Goal: Transaction & Acquisition: Purchase product/service

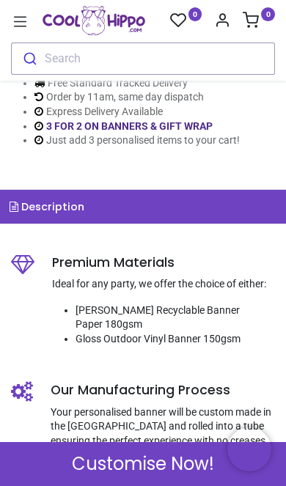
scroll to position [481, 0]
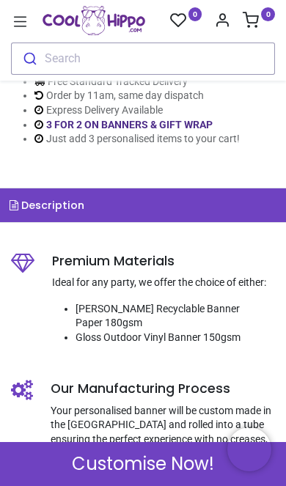
click at [159, 461] on span "Customise Now!" at bounding box center [143, 463] width 142 height 25
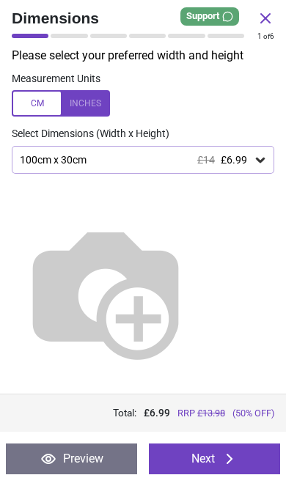
click at [212, 463] on button "Next" at bounding box center [214, 458] width 131 height 31
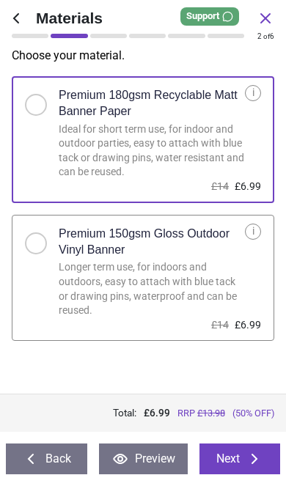
click at [237, 466] on button "Next" at bounding box center [239, 458] width 81 height 31
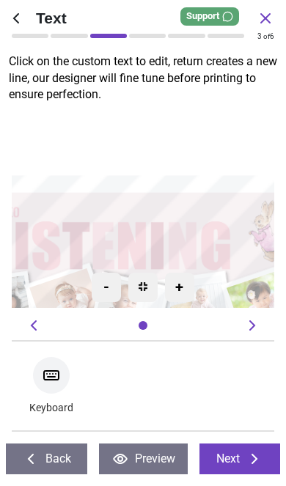
click at [146, 212] on textarea at bounding box center [143, 208] width 234 height 45
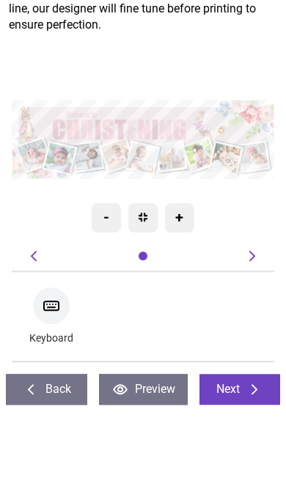
type textarea "********"
click at [253, 109] on div ".cls-1 { filter: url(#drop-shadow-2); } .cls-1, .cls-2, .cls-3, .cls-4, .cls-5,…" at bounding box center [143, 209] width 262 height 200
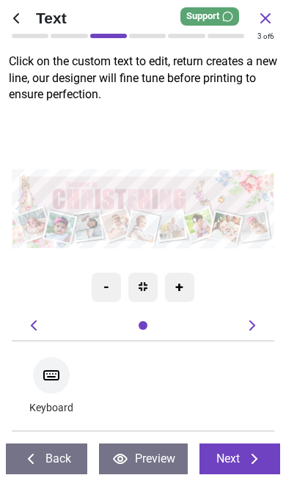
click at [163, 182] on textarea "********" at bounding box center [148, 183] width 98 height 19
click at [244, 463] on button "Next" at bounding box center [239, 458] width 81 height 31
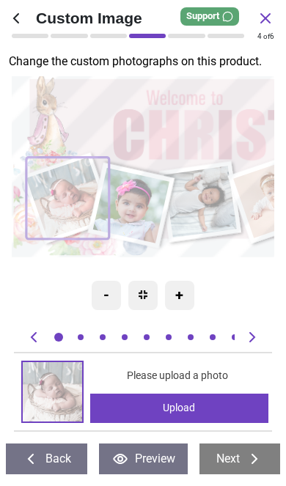
click at [75, 211] on image at bounding box center [67, 198] width 83 height 82
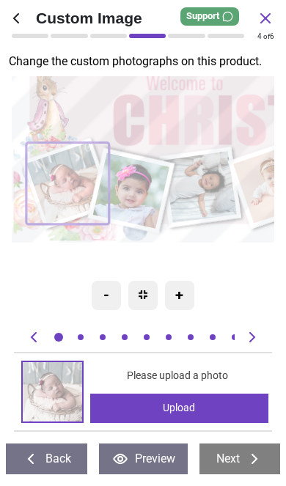
click at [207, 408] on div "Upload" at bounding box center [179, 407] width 178 height 29
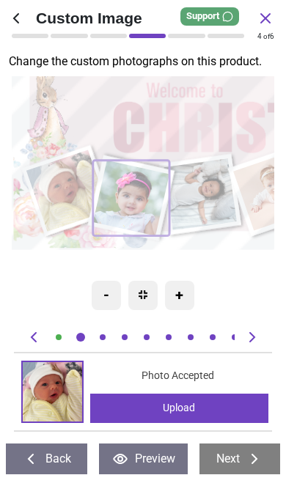
scroll to position [0, 263]
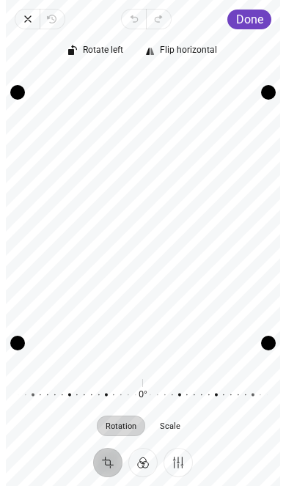
click at [254, 15] on span "Done" at bounding box center [249, 19] width 27 height 14
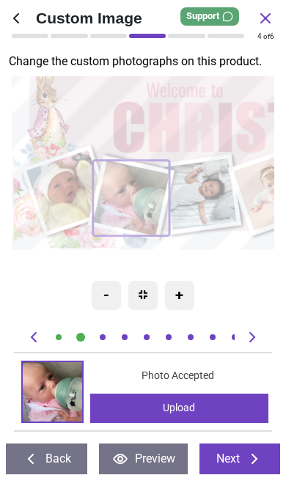
click at [217, 216] on image at bounding box center [201, 194] width 73 height 72
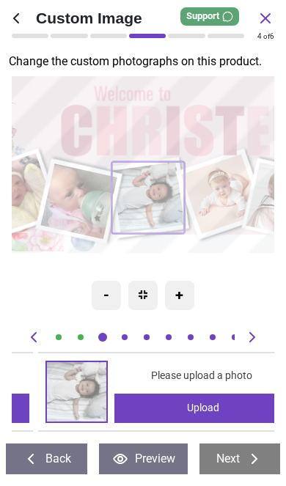
scroll to position [0, 526]
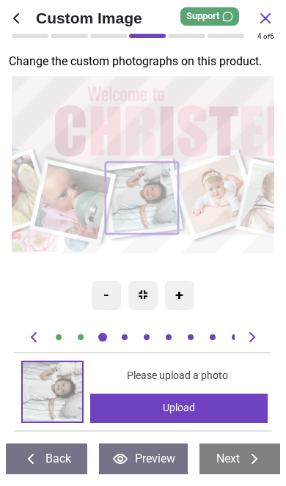
click at [173, 410] on div "Upload" at bounding box center [179, 407] width 178 height 29
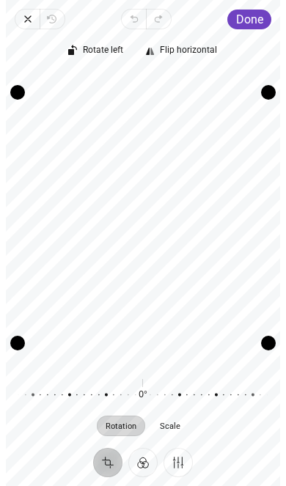
click at [256, 10] on button "Done" at bounding box center [249, 20] width 44 height 20
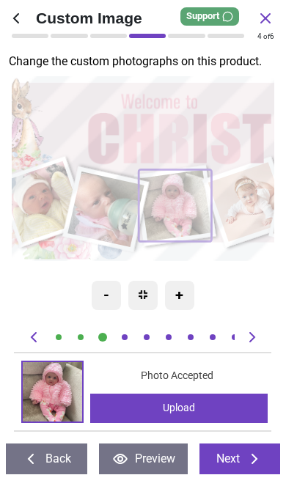
click at [253, 228] on image at bounding box center [249, 202] width 81 height 80
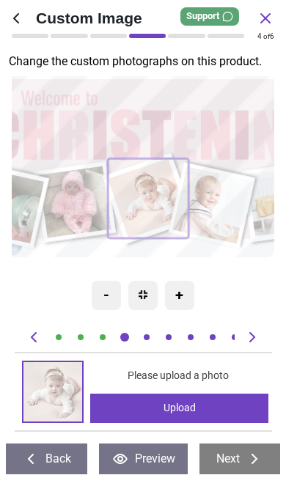
scroll to position [0, 788]
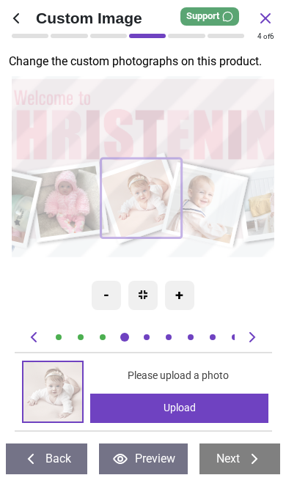
click at [168, 411] on div "Upload" at bounding box center [179, 407] width 178 height 29
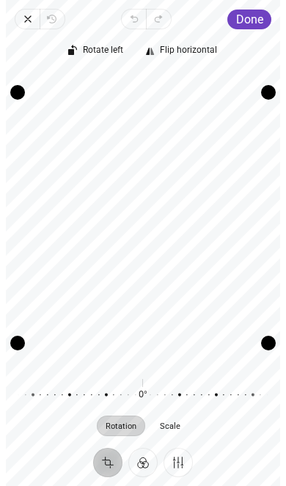
click at [257, 23] on span "Done" at bounding box center [249, 19] width 27 height 14
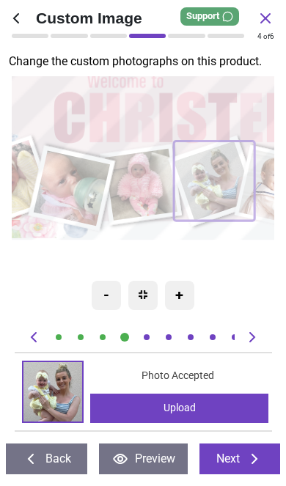
click at [92, 195] on image at bounding box center [72, 188] width 77 height 76
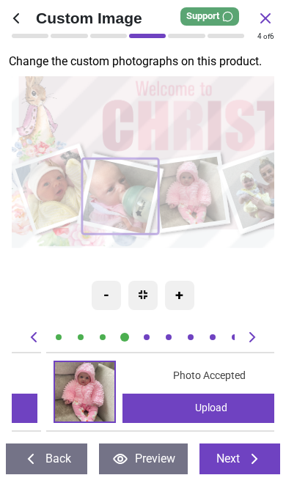
scroll to position [0, 263]
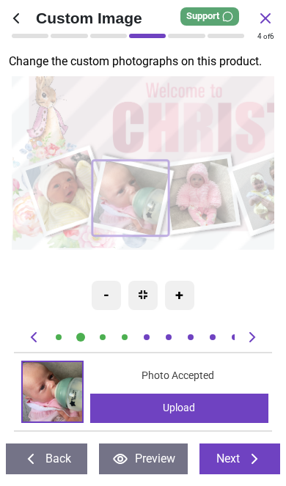
click at [214, 408] on div "Upload" at bounding box center [179, 407] width 178 height 29
click at [204, 419] on div "Upload" at bounding box center [179, 407] width 178 height 29
click at [210, 405] on div "Upload" at bounding box center [179, 407] width 178 height 29
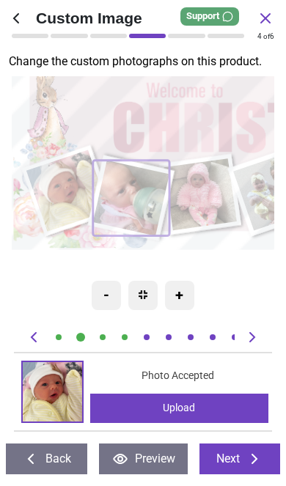
scroll to position [0, 263]
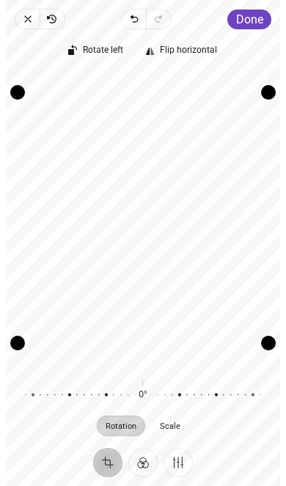
click at [248, 31] on div "Rotate left Flip horizontal Recenter Rotation Scale 0° Reset" at bounding box center [143, 238] width 274 height 418
click at [250, 19] on span "Done" at bounding box center [249, 19] width 27 height 14
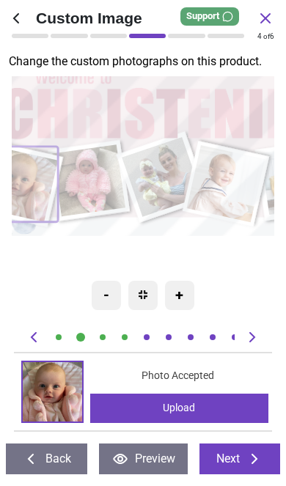
click at [201, 224] on div ".cls-1 { filter: url(#drop-shadow-2); } .cls-1, .cls-2, .cls-3, .cls-4, .cls-5,…" at bounding box center [227, 137] width 655 height 197
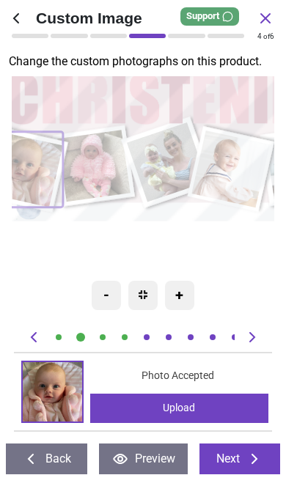
click at [239, 171] on image at bounding box center [232, 169] width 78 height 78
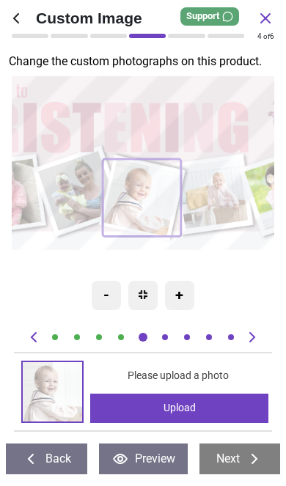
scroll to position [0, 4]
click at [210, 407] on div "Upload" at bounding box center [179, 407] width 178 height 29
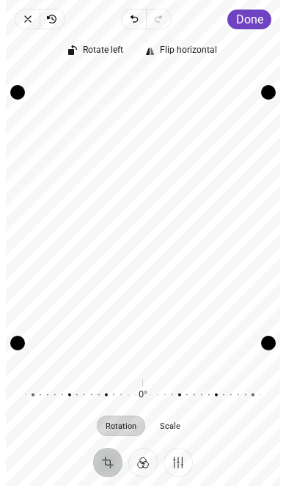
click at [257, 17] on span "Done" at bounding box center [249, 19] width 27 height 14
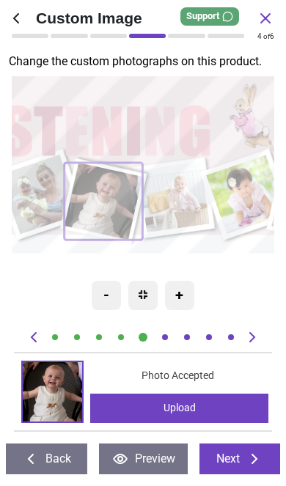
click at [204, 201] on image at bounding box center [177, 197] width 72 height 71
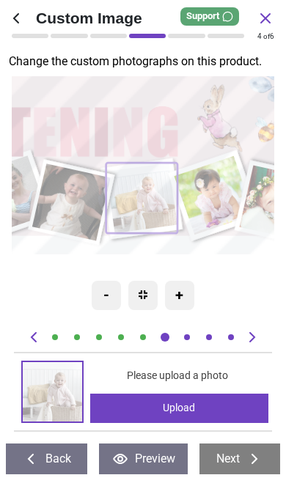
scroll to position [0, 7]
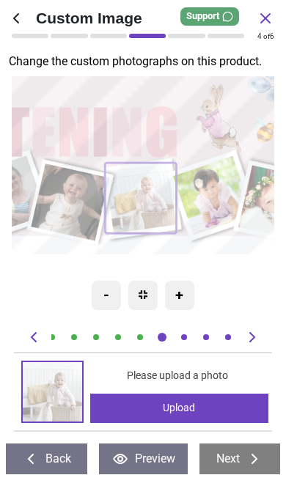
click at [209, 412] on div "Upload" at bounding box center [179, 407] width 178 height 29
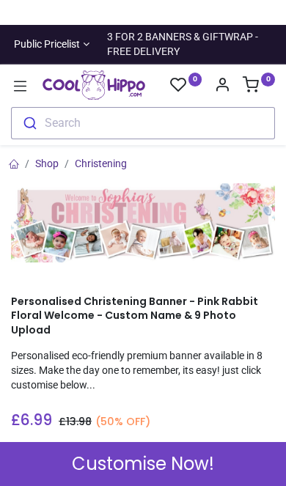
click at [245, 469] on div "Customise Now!" at bounding box center [143, 464] width 286 height 44
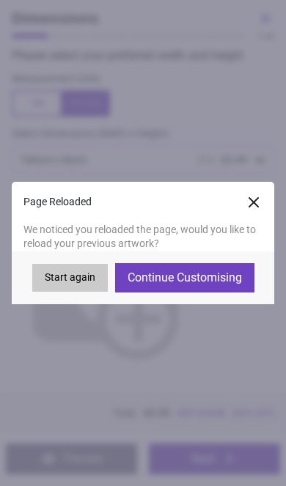
click at [231, 277] on button "Continue Customising" at bounding box center [184, 277] width 139 height 29
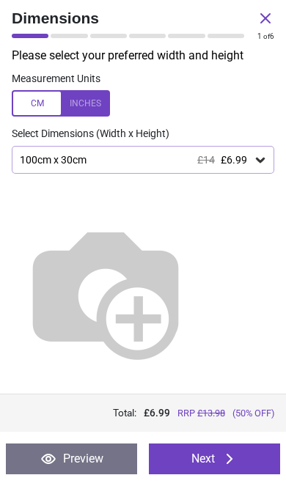
click at [253, 446] on button "Next" at bounding box center [214, 458] width 131 height 31
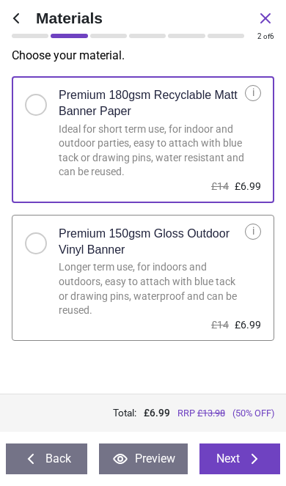
click at [265, 458] on button "Next" at bounding box center [239, 458] width 81 height 31
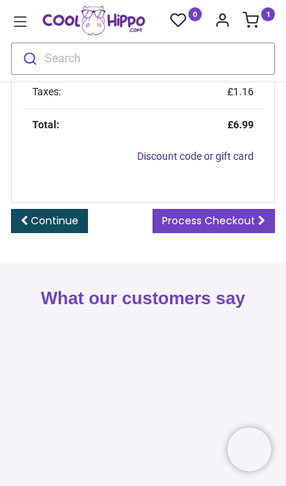
scroll to position [570, 0]
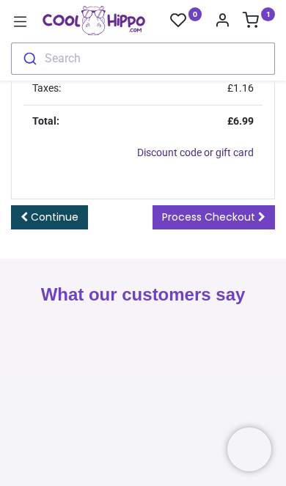
click at [250, 224] on span "Process Checkout" at bounding box center [208, 216] width 93 height 15
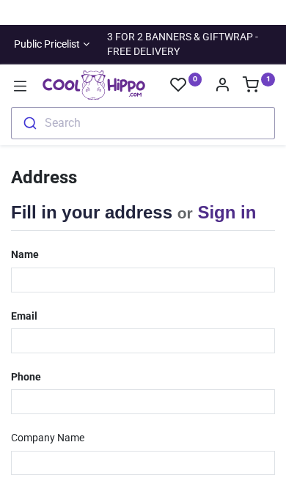
select select "***"
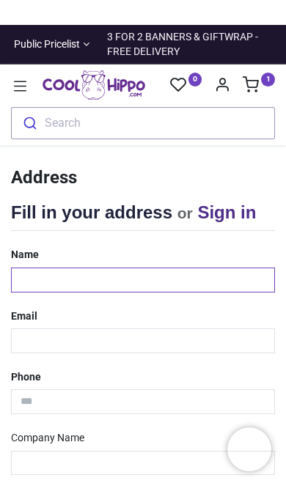
click at [160, 276] on input "text" at bounding box center [143, 279] width 264 height 25
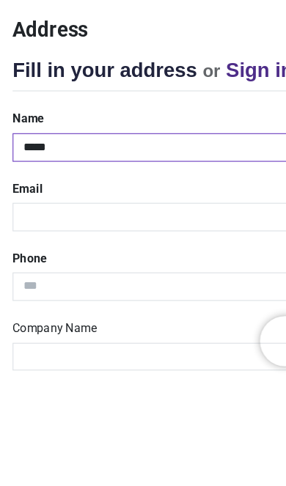
type input "*****"
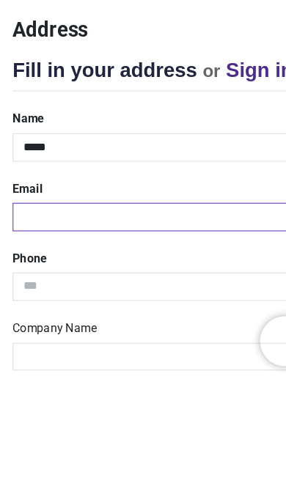
click at [136, 328] on input "email" at bounding box center [143, 340] width 264 height 25
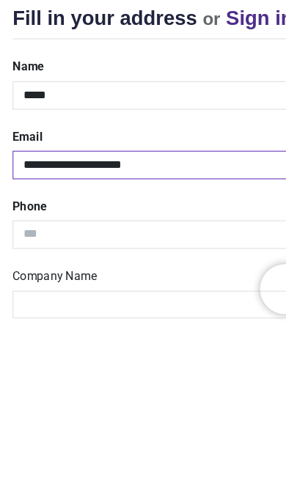
type input "**********"
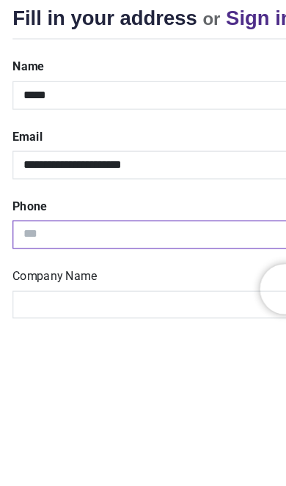
click at [146, 389] on input "tel" at bounding box center [143, 401] width 264 height 25
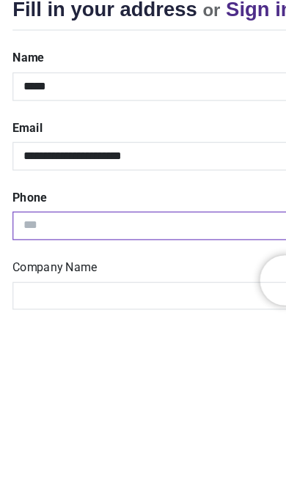
type input "**********"
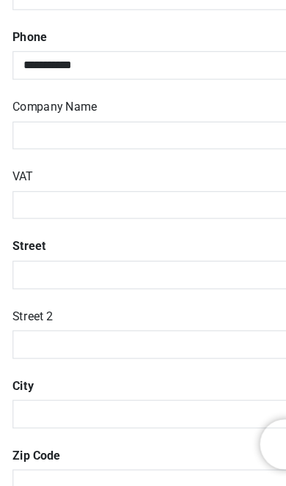
scroll to position [279, 0]
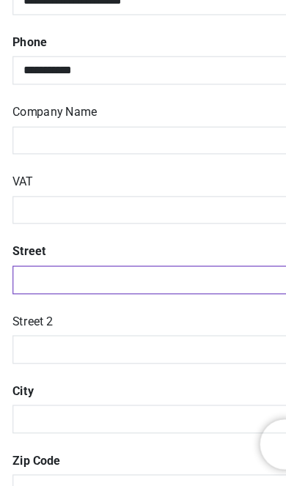
click at [128, 293] on input "text" at bounding box center [143, 305] width 264 height 25
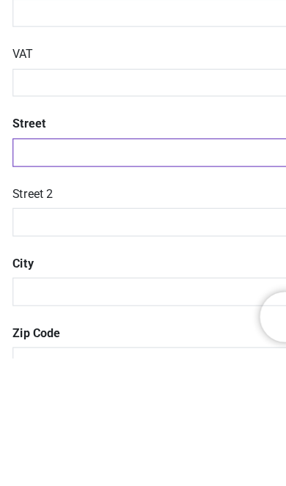
type input "**********"
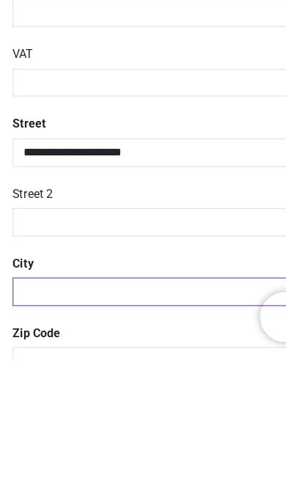
type input "******"
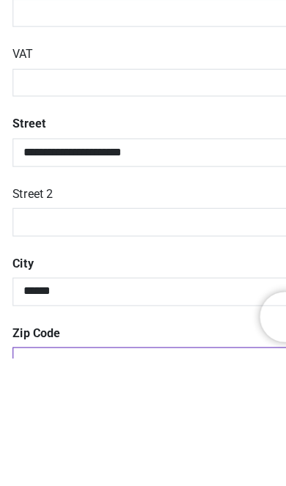
type input "*******"
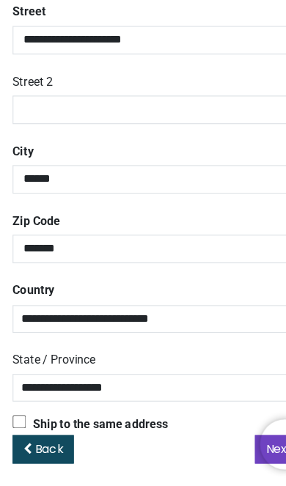
scroll to position [487, 0]
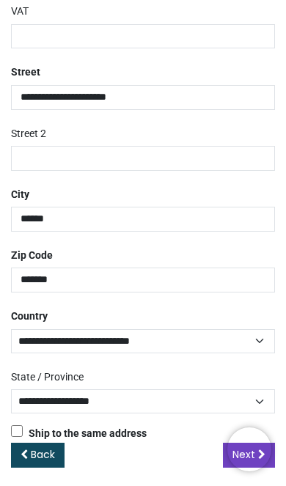
click at [226, 442] on link "Next" at bounding box center [249, 454] width 52 height 25
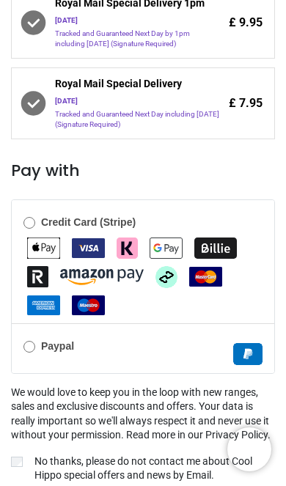
scroll to position [458, 0]
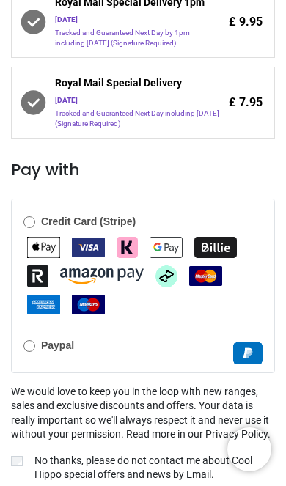
click at [212, 258] on img "Billie" at bounding box center [215, 247] width 42 height 21
click at [97, 227] on b "Credit Card (Stripe)" at bounding box center [88, 221] width 94 height 12
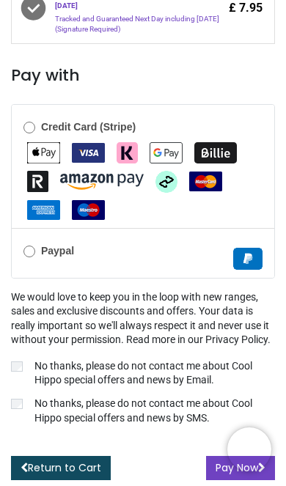
scroll to position [606, 0]
click at [218, 470] on button "Pay Now" at bounding box center [240, 467] width 69 height 25
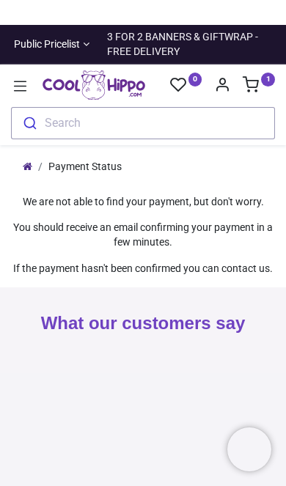
click at [264, 76] on sup "1" at bounding box center [268, 79] width 14 height 14
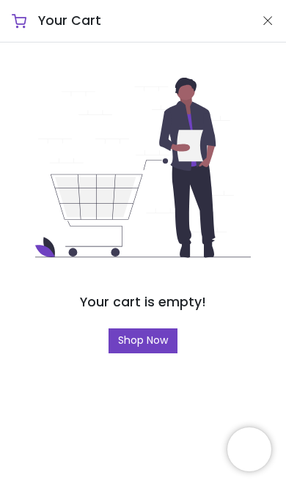
click at [270, 21] on button "Close" at bounding box center [267, 21] width 13 height 18
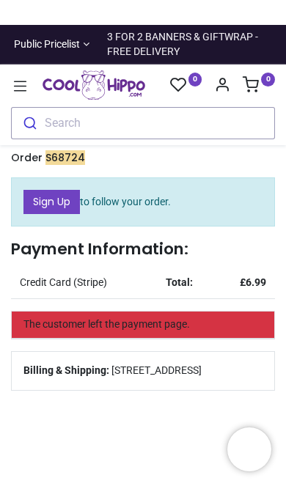
click at [264, 87] on link "0" at bounding box center [258, 87] width 32 height 12
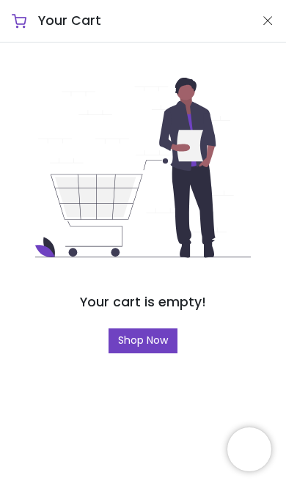
click at [270, 23] on button "Close" at bounding box center [267, 21] width 13 height 18
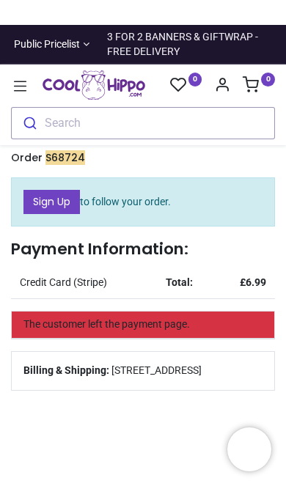
click at [201, 378] on span "101 Park House Gardens, Durham, DH6 1dx, United Kingdom" at bounding box center [156, 370] width 90 height 15
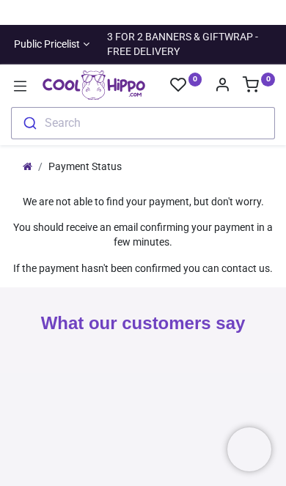
click at [132, 81] on img "Logo of Cool Hippo" at bounding box center [93, 84] width 103 height 29
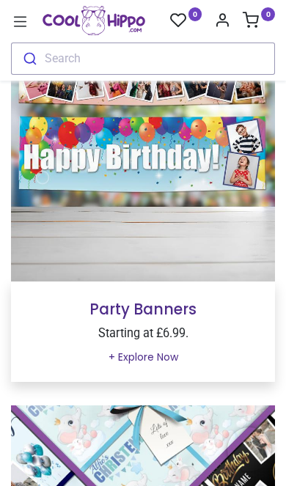
scroll to position [224, 0]
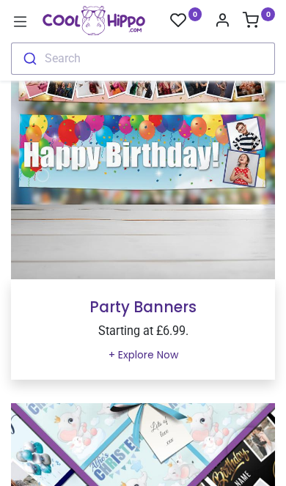
click at [227, 149] on img at bounding box center [143, 147] width 264 height 264
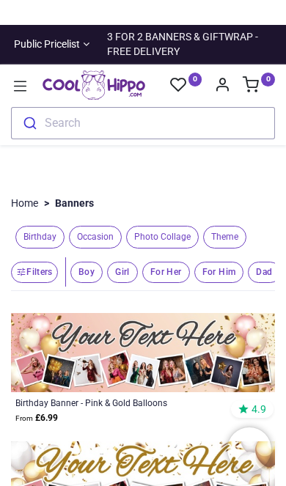
click at [235, 346] on img at bounding box center [143, 352] width 264 height 79
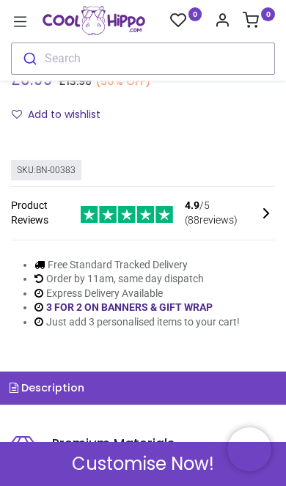
scroll to position [261, 0]
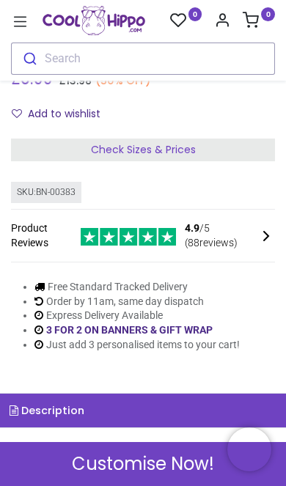
click at [184, 457] on span "Customise Now!" at bounding box center [143, 463] width 142 height 25
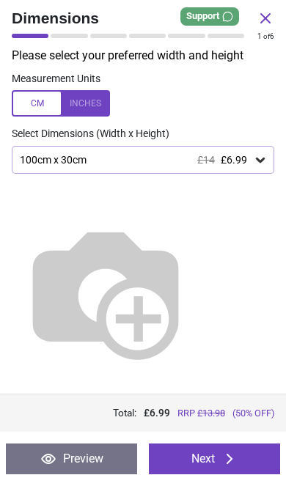
click at [235, 445] on button "Next" at bounding box center [214, 458] width 131 height 31
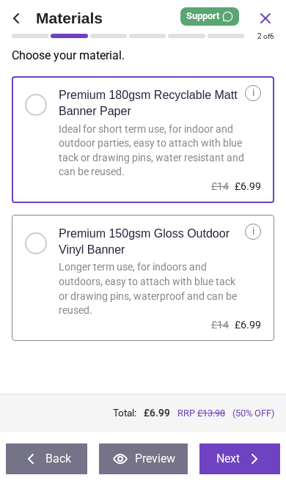
click at [237, 461] on button "Next" at bounding box center [239, 458] width 81 height 31
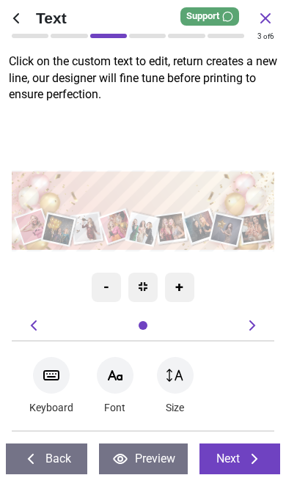
click at [237, 454] on button "Next" at bounding box center [239, 458] width 81 height 31
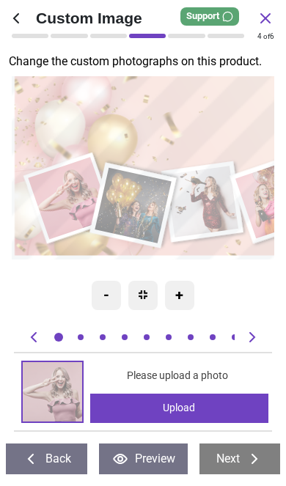
click at [272, 21] on icon at bounding box center [265, 19] width 18 height 18
